Goal: Information Seeking & Learning: Learn about a topic

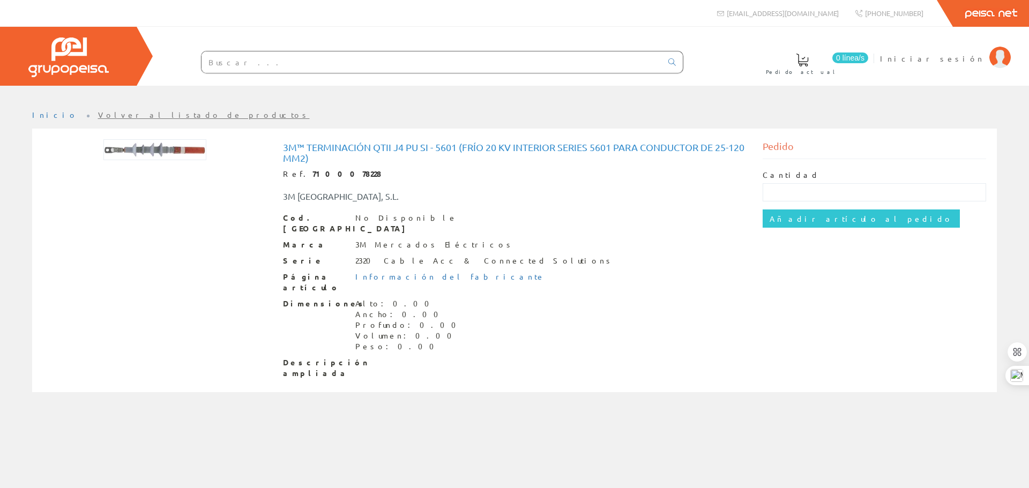
click at [402, 239] on div "3M Mercados Eléctricos" at bounding box center [434, 244] width 159 height 11
click at [378, 213] on div "No Disponible" at bounding box center [406, 218] width 102 height 11
click at [552, 212] on div "3M™ Terminación QTII J4 PU SI - 5601 (Frío 20 kV Interior series 5601 para cond…" at bounding box center [514, 260] width 463 height 237
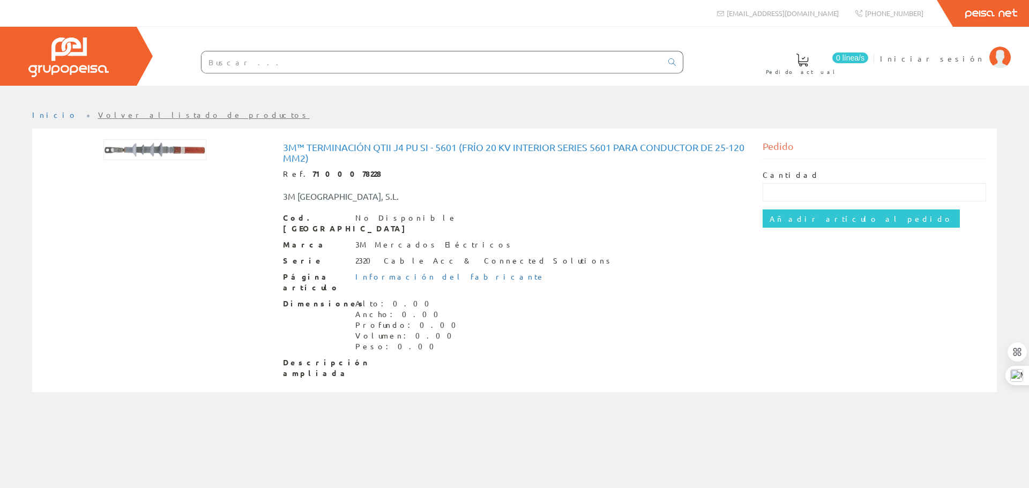
click at [557, 143] on h1 "3M™ Terminación QTII J4 PU SI - 5601 (Frío 20 kV Interior series 5601 para cond…" at bounding box center [514, 152] width 463 height 21
click at [483, 143] on h1 "3M™ Terminación QTII J4 PU SI - 5601 (Frío 20 kV Interior series 5601 para cond…" at bounding box center [514, 152] width 463 height 21
drag, startPoint x: 461, startPoint y: 146, endPoint x: 324, endPoint y: 157, distance: 138.1
click at [324, 157] on h1 "3M™ Terminación QTII J4 PU SI - 5601 (Frío 20 kV Interior series 5601 para cond…" at bounding box center [514, 152] width 463 height 21
click at [448, 193] on div "3M [GEOGRAPHIC_DATA], S.L." at bounding box center [415, 196] width 280 height 12
